Goal: Task Accomplishment & Management: Use online tool/utility

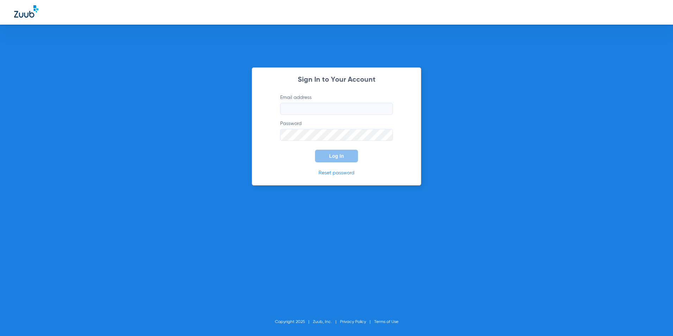
type input "[EMAIL_ADDRESS][DOMAIN_NAME]"
click at [345, 156] on button "Log In" at bounding box center [336, 155] width 43 height 13
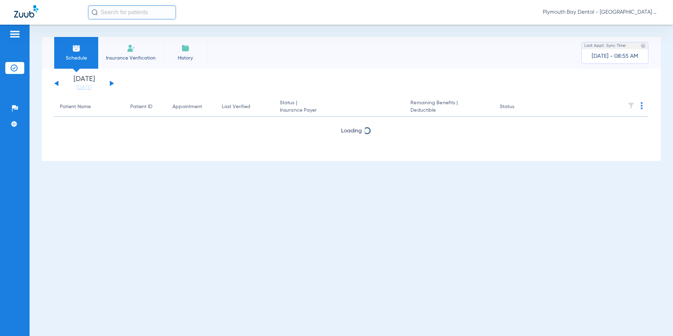
click at [124, 12] on input "text" at bounding box center [132, 12] width 88 height 14
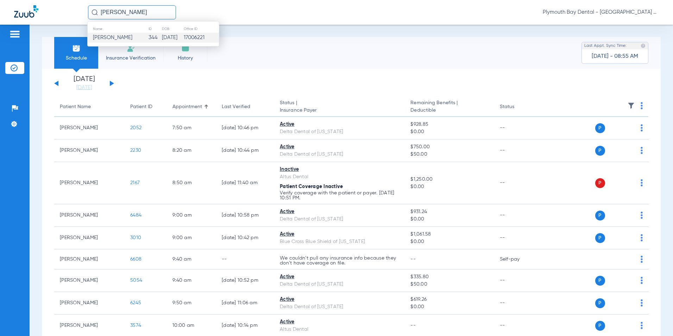
type input "[PERSON_NAME]"
click at [148, 34] on td "344" at bounding box center [154, 38] width 13 height 10
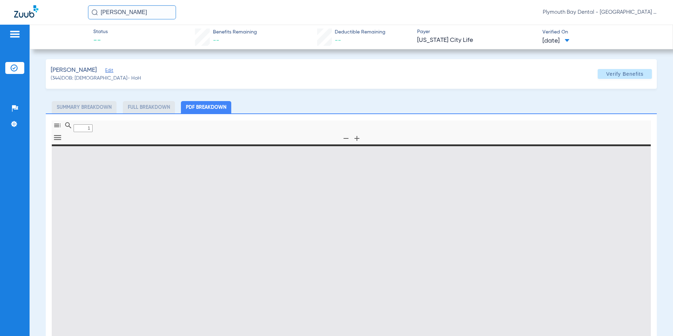
type input "0"
select select "page-width"
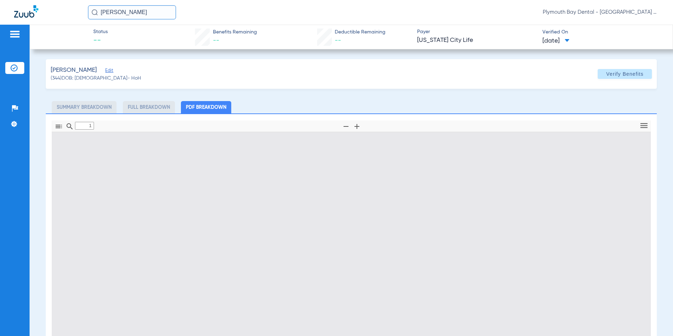
scroll to position [4, 0]
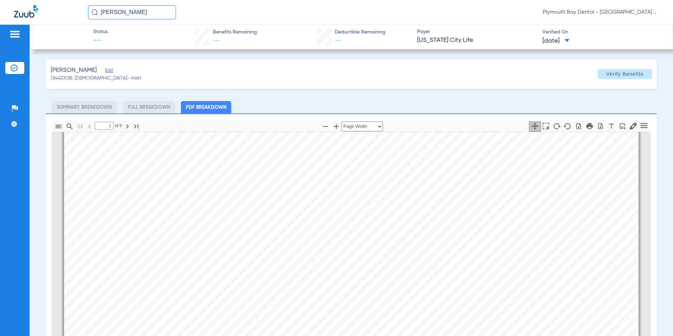
click at [105, 72] on span "Edit" at bounding box center [108, 71] width 6 height 7
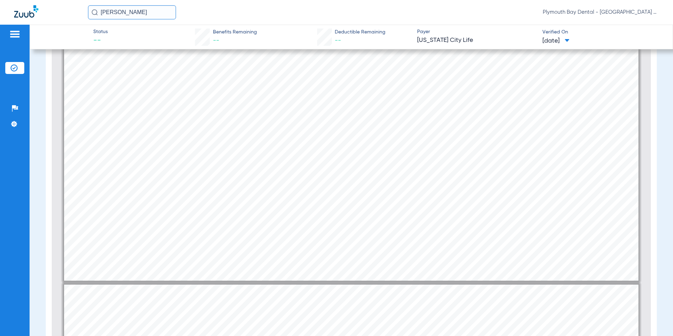
scroll to position [1516, 0]
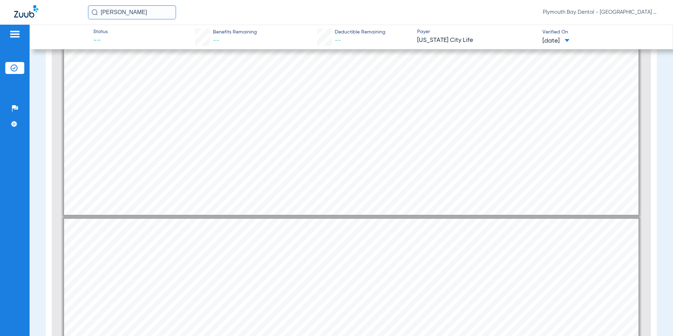
type input "1"
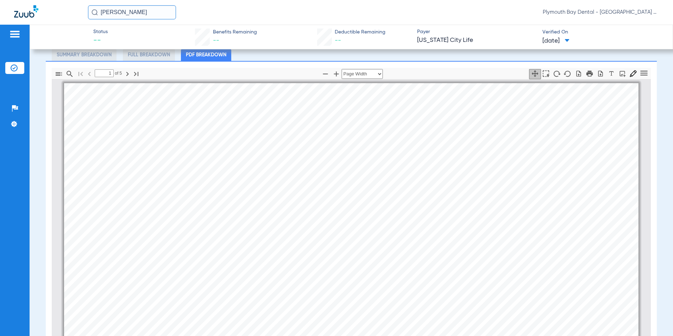
scroll to position [141, 0]
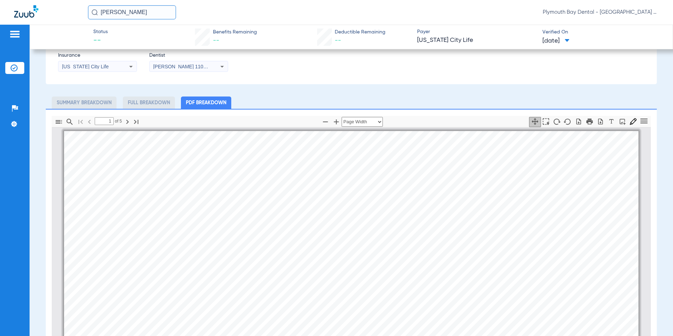
click at [161, 101] on li "Full Breakdown" at bounding box center [149, 102] width 52 height 12
click at [89, 105] on li "Summary Breakdown" at bounding box center [84, 102] width 65 height 12
click at [190, 102] on li "PDF Breakdown" at bounding box center [206, 102] width 50 height 12
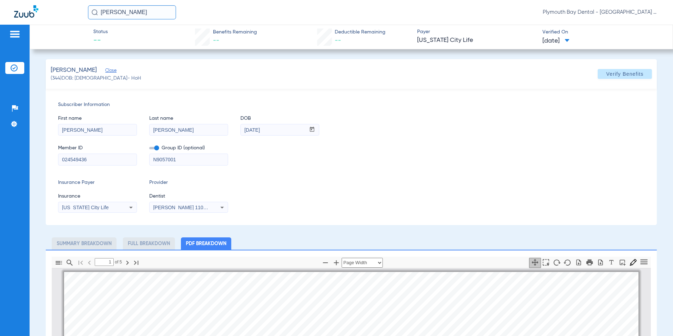
drag, startPoint x: 92, startPoint y: 160, endPoint x: 664, endPoint y: 146, distance: 572.4
click at [9, 158] on div "Patients Insurance Verification Setup Help Center Settings Status -- Benefits R…" at bounding box center [336, 193] width 673 height 336
type input "XXA981615547"
drag, startPoint x: 198, startPoint y: 161, endPoint x: 3, endPoint y: 159, distance: 194.9
click at [3, 159] on div "Patients Insurance Verification Setup Help Center Settings Status -- Benefits R…" at bounding box center [336, 193] width 673 height 336
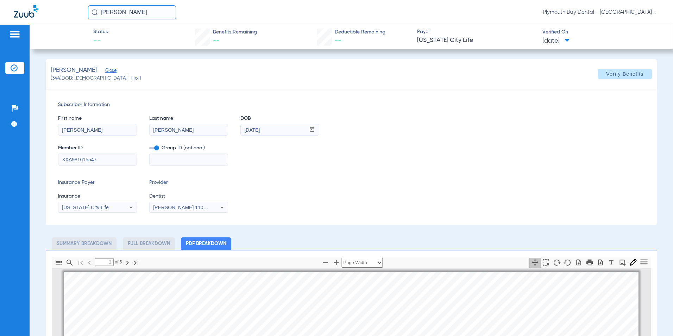
click at [157, 149] on span at bounding box center [154, 148] width 10 height 2
click at [149, 149] on input "checkbox" at bounding box center [149, 149] width 0 height 0
click at [135, 209] on icon at bounding box center [131, 207] width 8 height 8
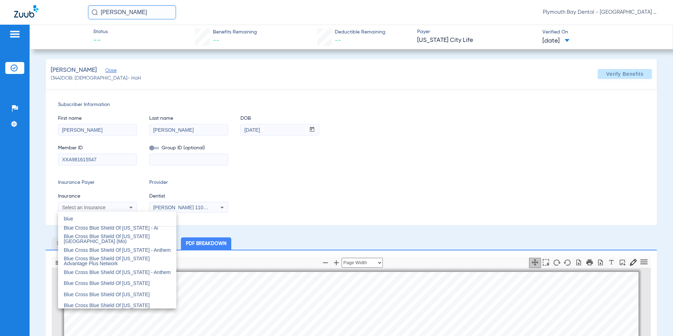
scroll to position [226, 0]
type input "blue"
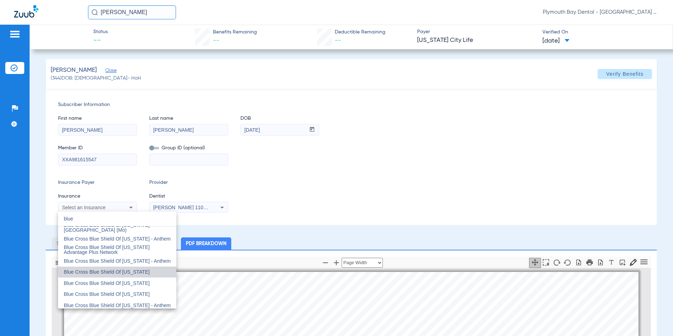
click at [132, 268] on mat-option "Blue Cross Blue Shield Of Massachusetts" at bounding box center [117, 271] width 118 height 11
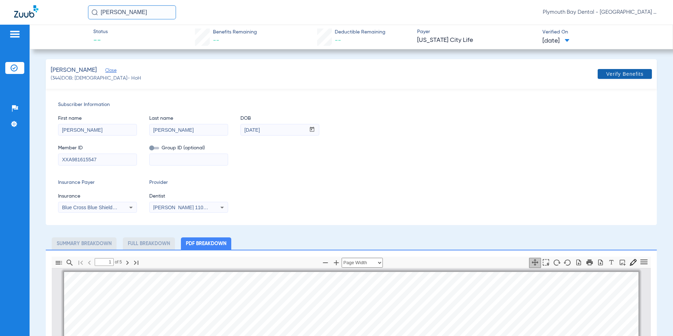
click at [619, 74] on span "Verify Benefits" at bounding box center [624, 74] width 37 height 6
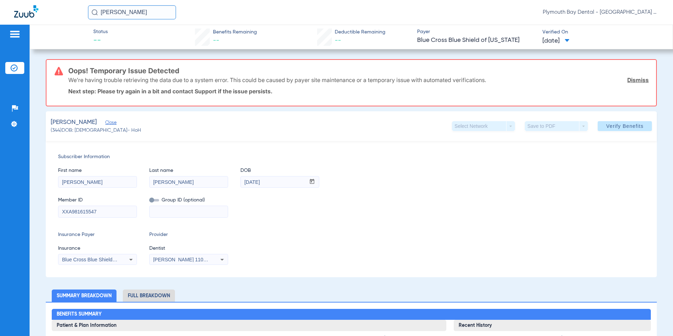
click at [632, 80] on link "Dismiss" at bounding box center [637, 79] width 21 height 7
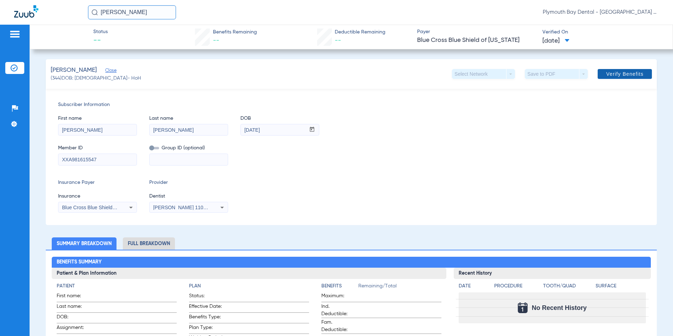
click at [606, 71] on span "Verify Benefits" at bounding box center [624, 74] width 37 height 6
